Goal: Task Accomplishment & Management: Use online tool/utility

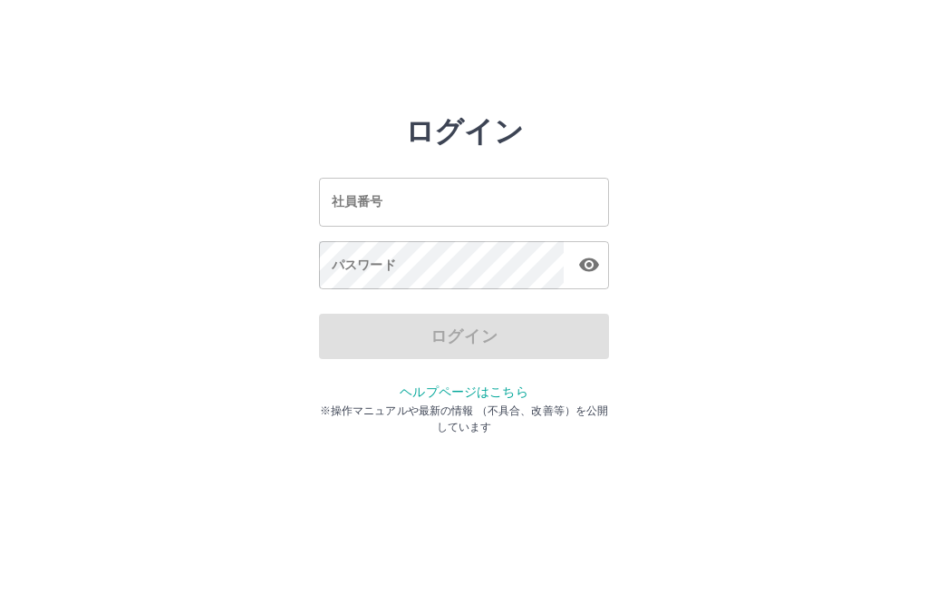
click at [431, 199] on input "社員番号" at bounding box center [464, 202] width 290 height 48
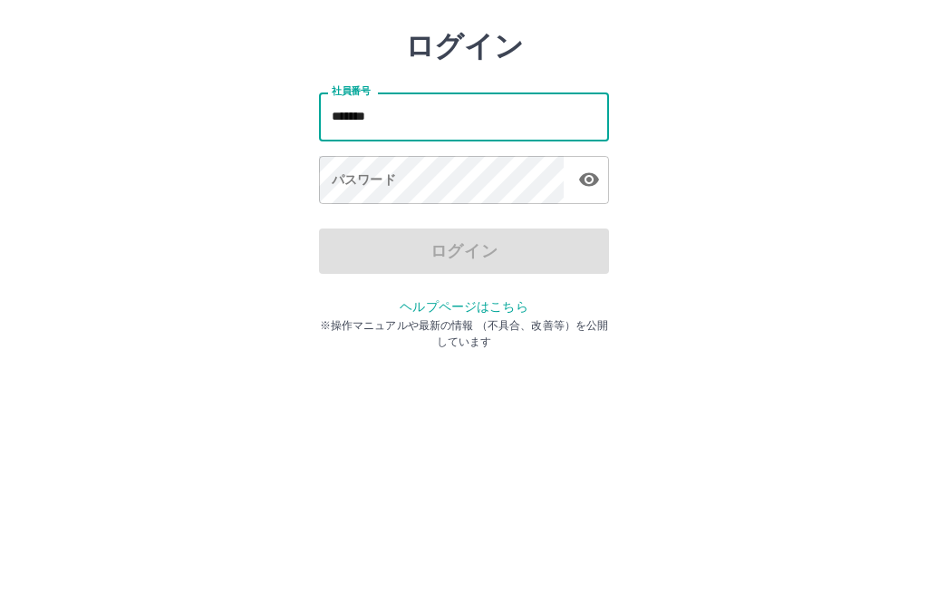
type input "*******"
click at [393, 241] on div "パスワード パスワード" at bounding box center [464, 266] width 290 height 51
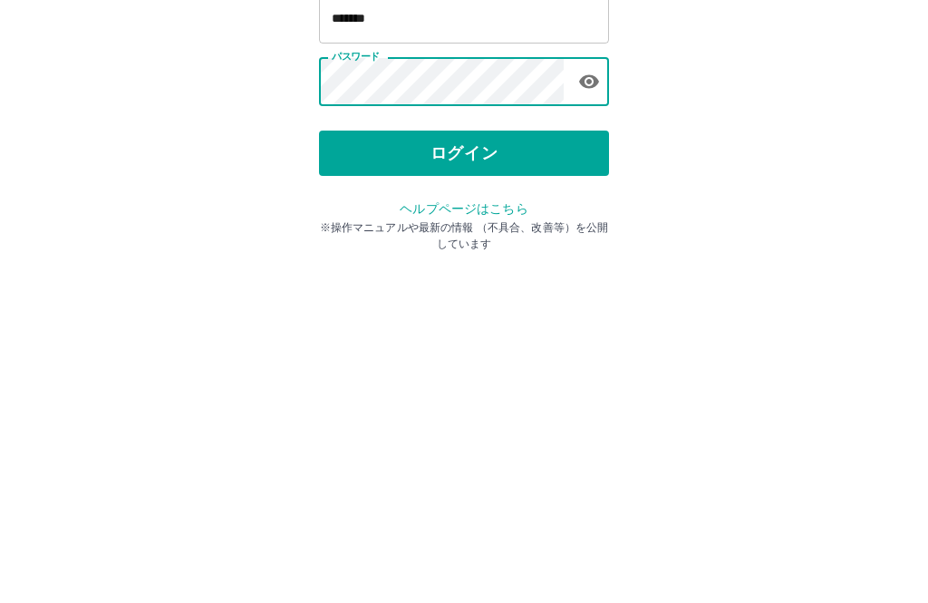
click at [468, 314] on button "ログイン" at bounding box center [464, 336] width 290 height 45
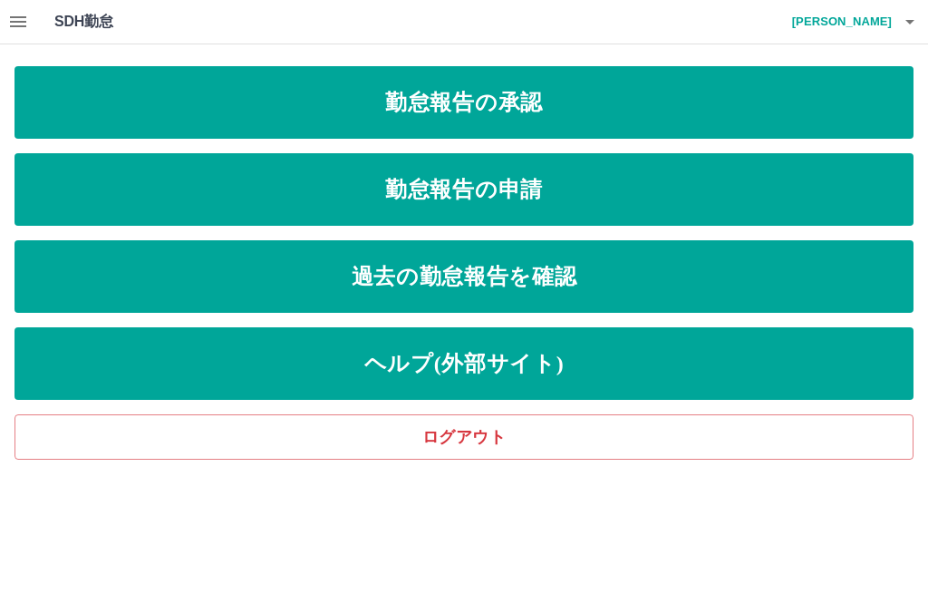
click at [15, 24] on icon "button" at bounding box center [18, 22] width 22 height 22
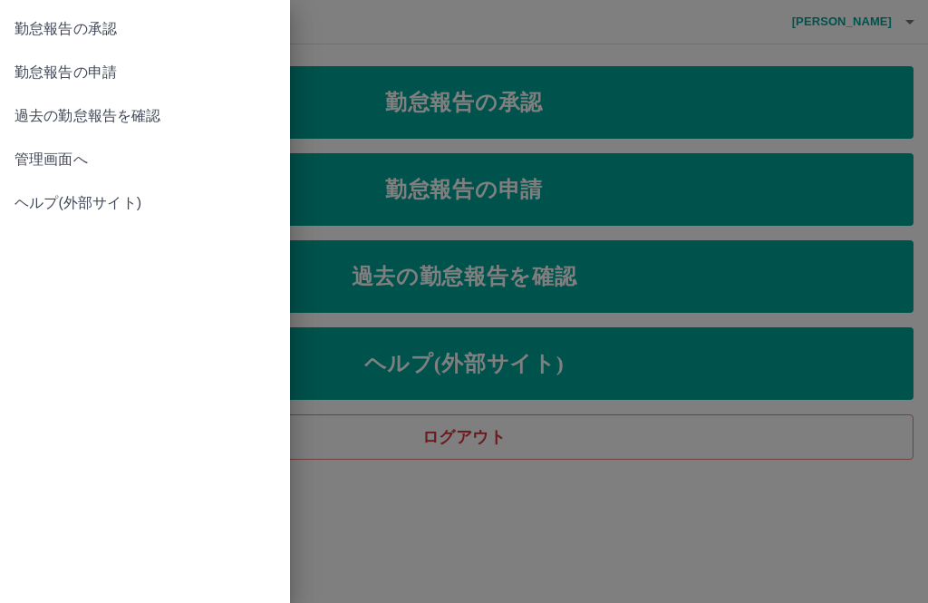
click at [44, 167] on span "管理画面へ" at bounding box center [145, 160] width 261 height 22
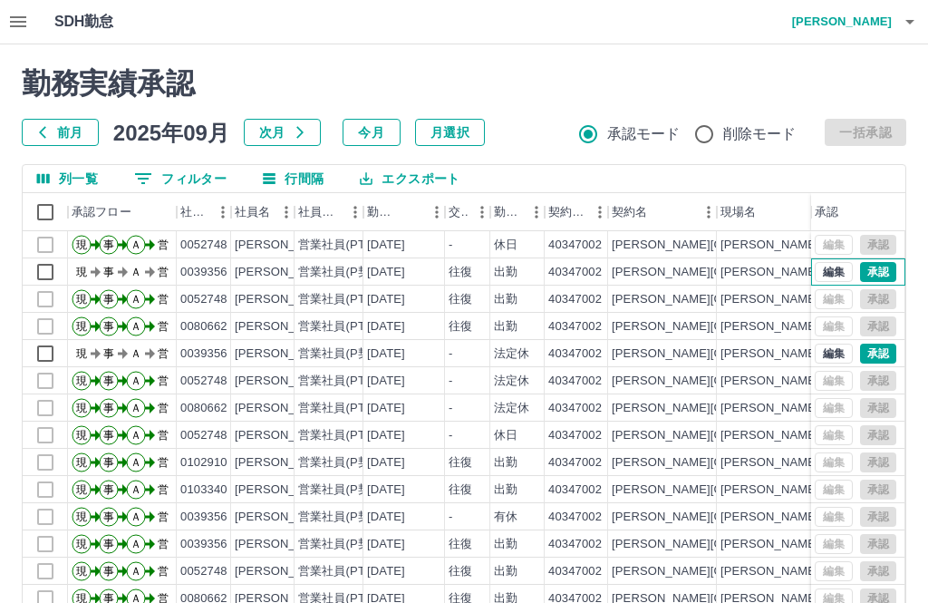
click at [880, 276] on button "承認" at bounding box center [878, 272] width 36 height 20
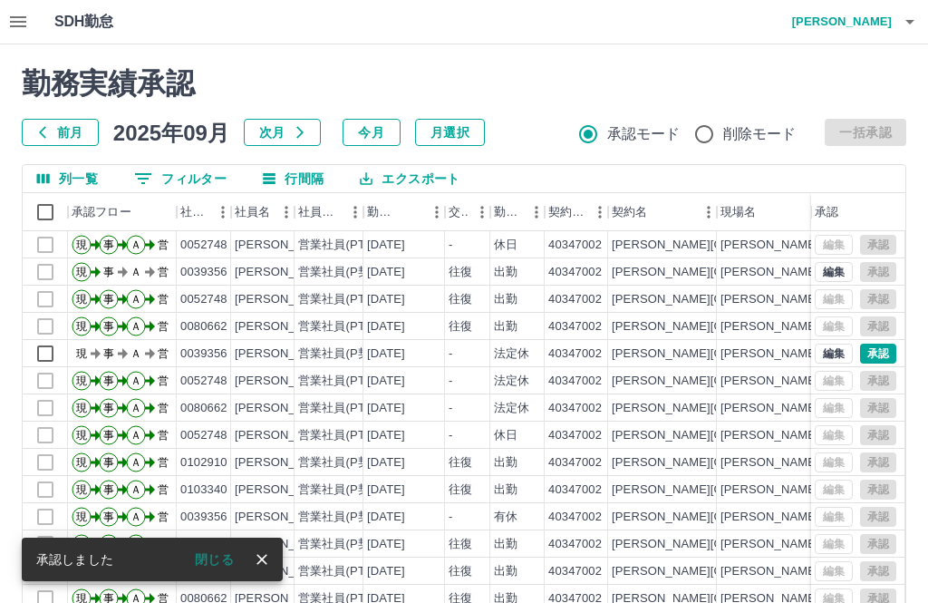
click at [258, 571] on button "close" at bounding box center [261, 559] width 27 height 27
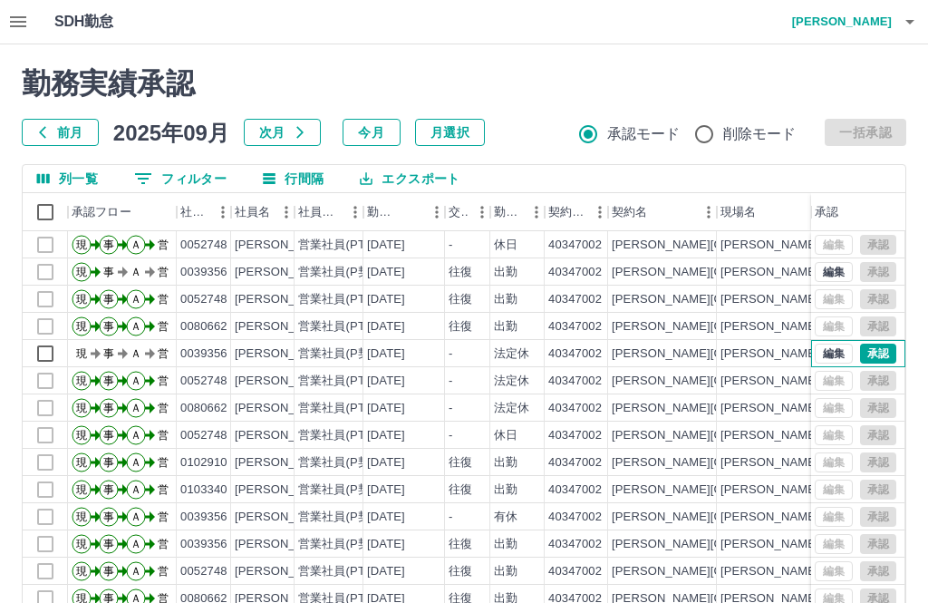
click at [894, 350] on button "承認" at bounding box center [878, 354] width 36 height 20
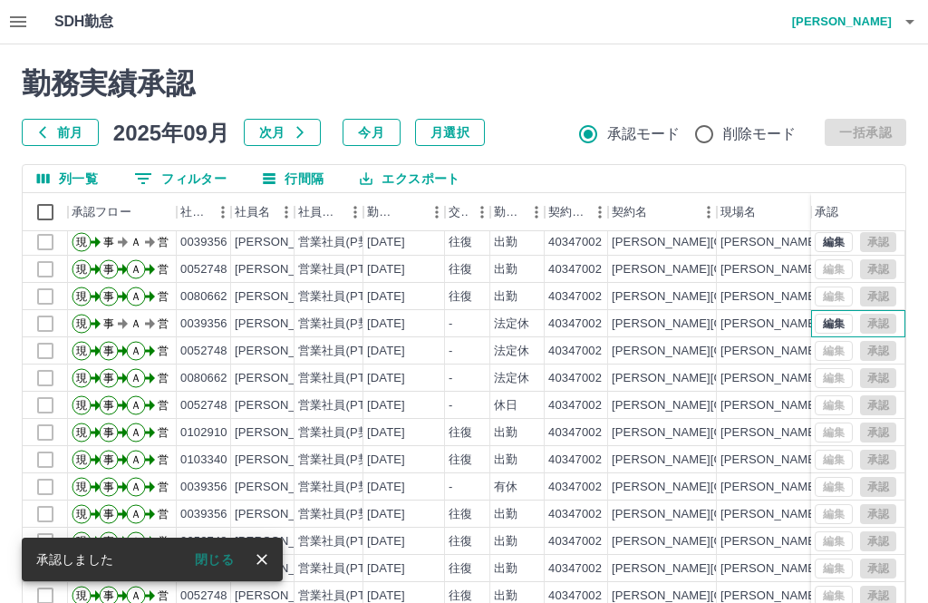
scroll to position [34, 0]
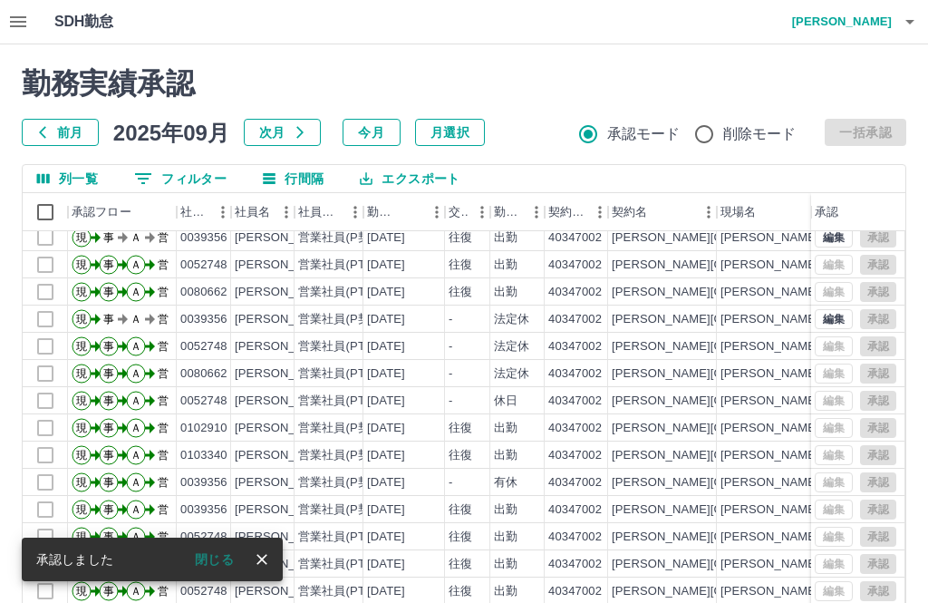
click at [268, 553] on icon "close" at bounding box center [262, 559] width 18 height 18
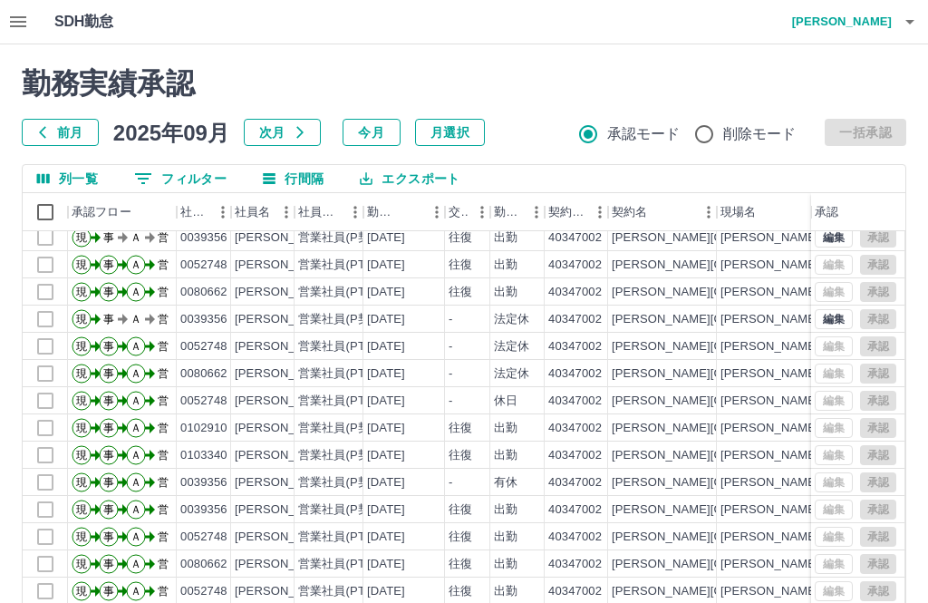
click at [918, 15] on icon "button" at bounding box center [910, 22] width 22 height 22
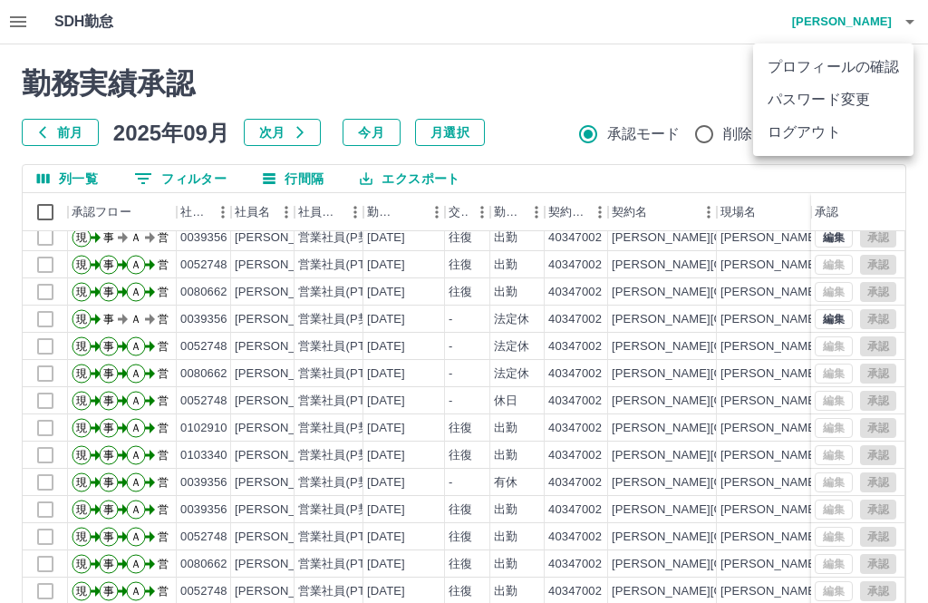
click at [826, 134] on li "ログアウト" at bounding box center [833, 132] width 160 height 33
